Goal: Check status: Check status

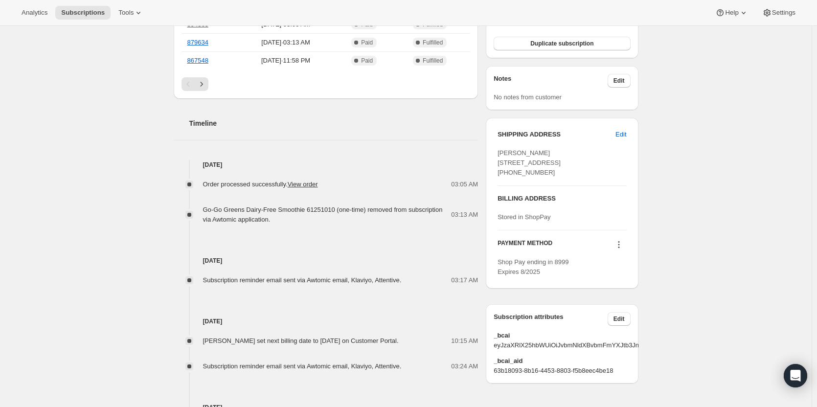
scroll to position [391, 0]
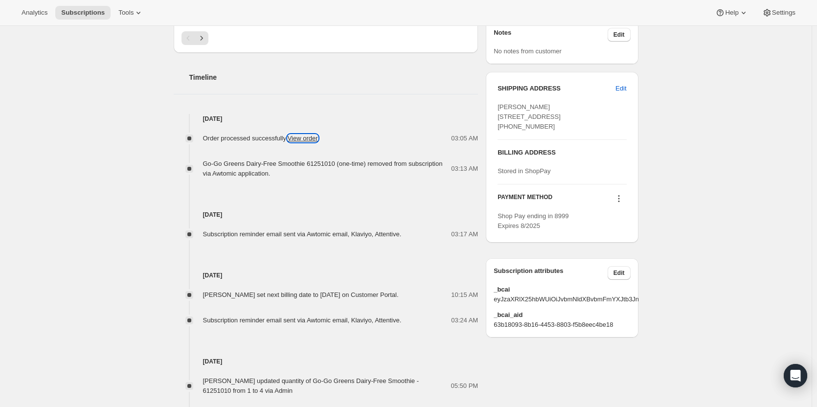
click at [309, 137] on link "View order" at bounding box center [303, 137] width 30 height 7
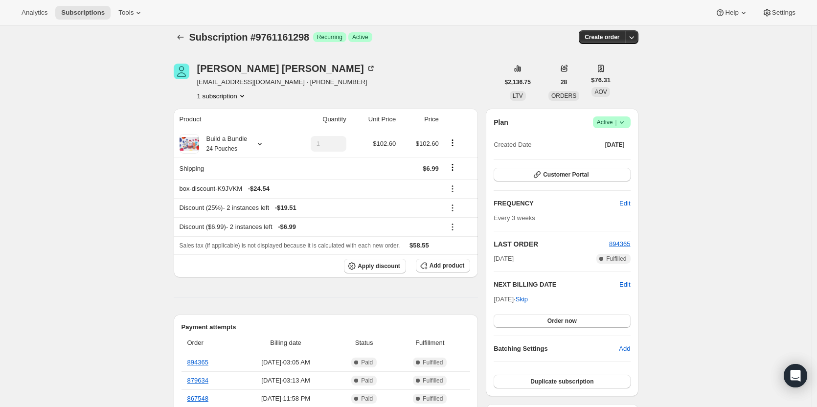
scroll to position [0, 0]
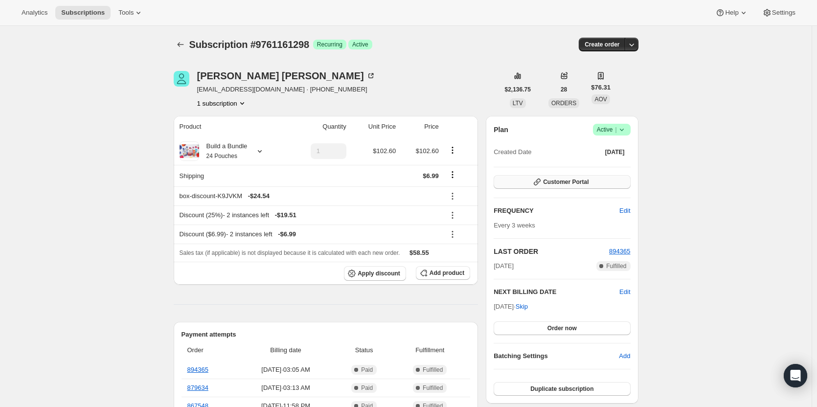
click at [563, 183] on span "Customer Portal" at bounding box center [565, 182] width 45 height 8
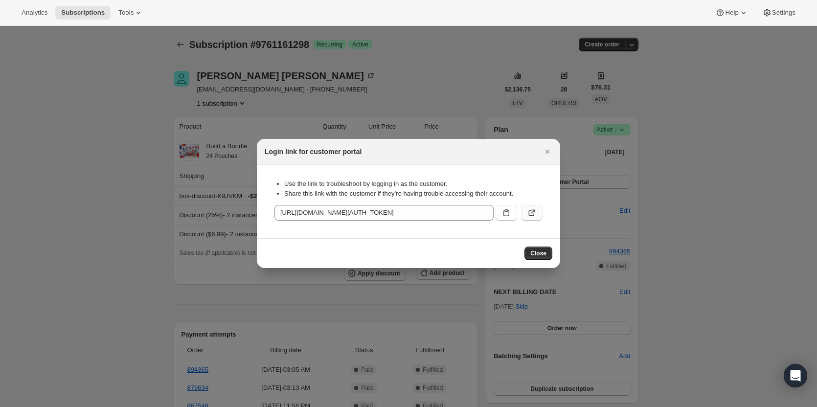
click at [536, 213] on button ":rc6:" at bounding box center [532, 213] width 22 height 16
click at [538, 256] on span "Close" at bounding box center [538, 253] width 16 height 8
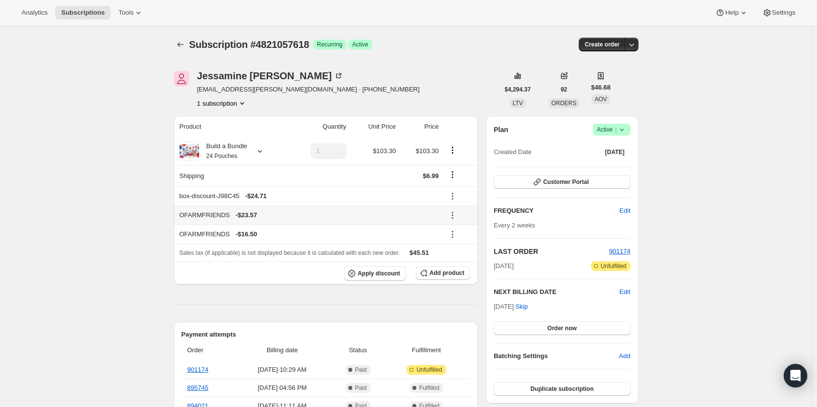
click at [452, 215] on icon at bounding box center [452, 215] width 10 height 10
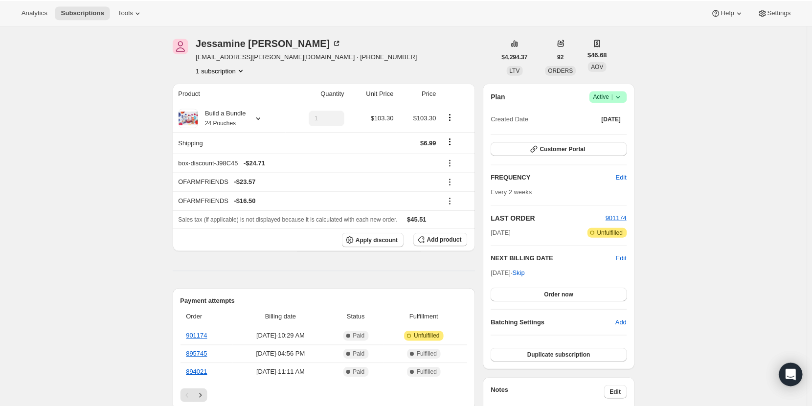
scroll to position [49, 0]
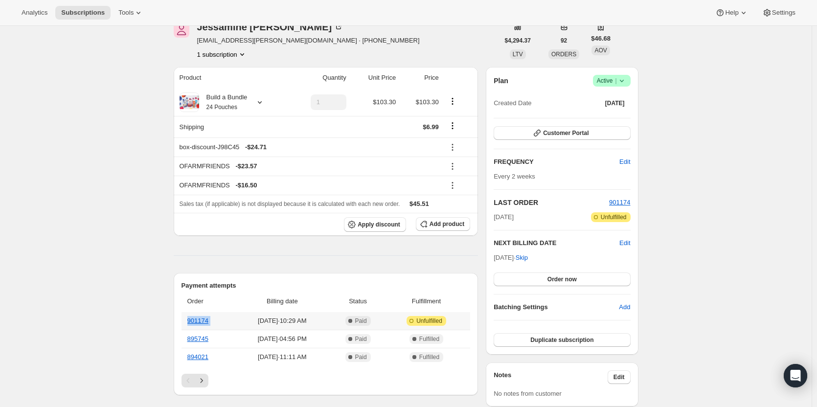
click at [189, 324] on tr "901174 [DATE] · 10:29 AM Complete Paid Attention Incomplete Unfulfilled" at bounding box center [325, 321] width 289 height 18
copy link "901174"
click at [201, 339] on link "895745" at bounding box center [197, 338] width 21 height 7
